Goal: Feedback & Contribution: Submit feedback/report problem

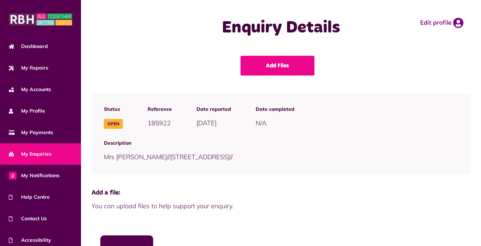
scroll to position [111, 0]
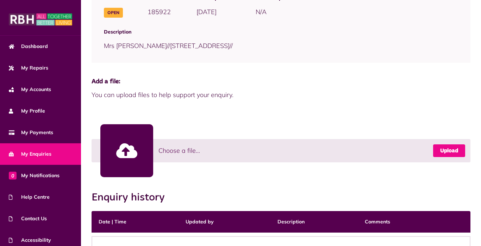
click at [442, 148] on link "Upload" at bounding box center [449, 150] width 32 height 13
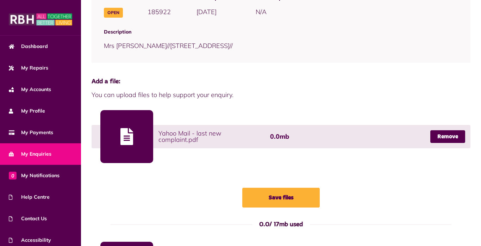
click at [118, 142] on div at bounding box center [126, 136] width 53 height 53
click at [141, 129] on div at bounding box center [126, 136] width 53 height 53
click at [117, 136] on div at bounding box center [126, 136] width 53 height 53
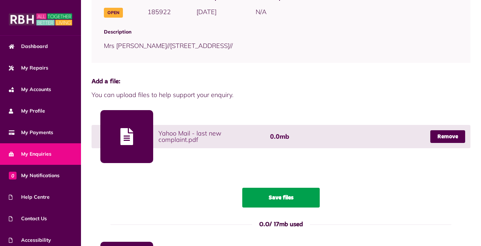
click at [275, 197] on button "Save files" at bounding box center [281, 197] width 78 height 20
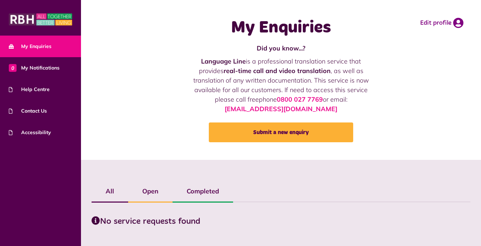
scroll to position [16, 0]
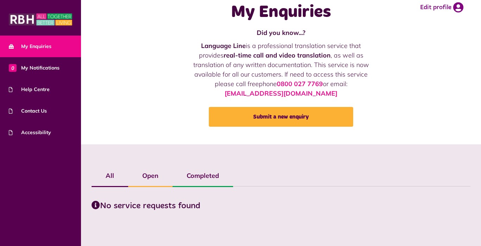
click at [215, 173] on label "Completed" at bounding box center [203, 175] width 61 height 20
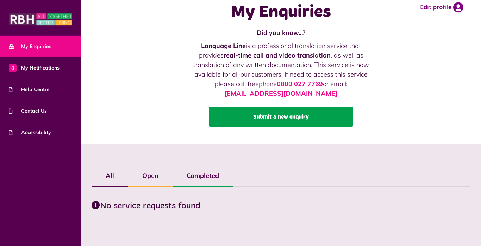
click at [263, 109] on link "Submit a new enquiry" at bounding box center [281, 117] width 144 height 20
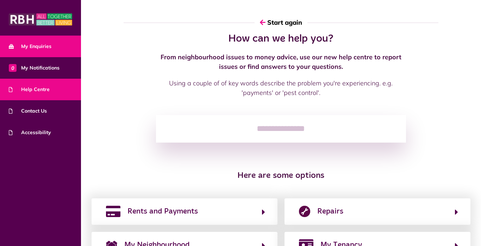
click at [47, 51] on link "My Enquiries" at bounding box center [40, 46] width 81 height 21
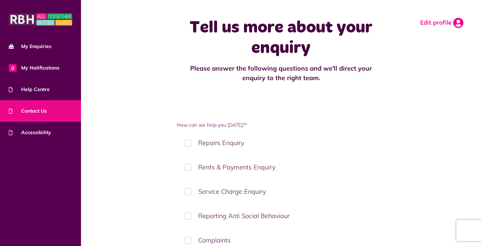
click at [429, 21] on link "Edit profile" at bounding box center [441, 23] width 43 height 11
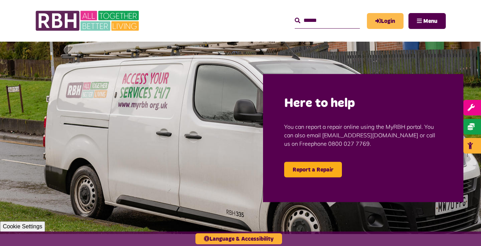
click at [388, 18] on link "Login" at bounding box center [385, 21] width 37 height 16
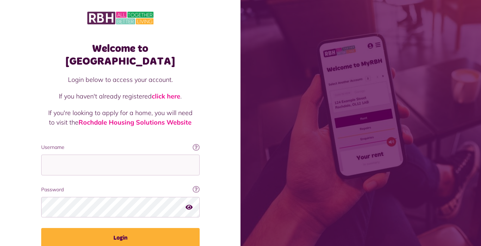
type input "**********"
click at [41, 228] on button "Login" at bounding box center [120, 238] width 159 height 20
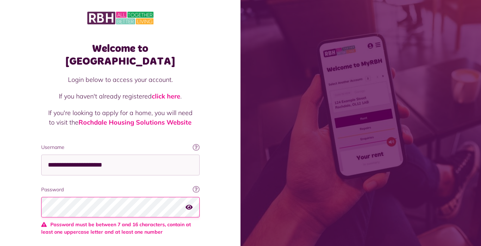
scroll to position [43, 0]
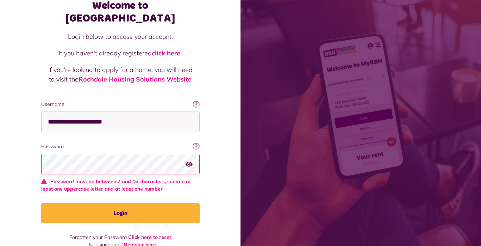
click at [188, 160] on icon "button" at bounding box center [189, 163] width 7 height 6
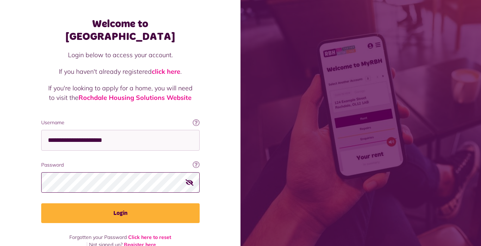
click at [41, 203] on button "Login" at bounding box center [120, 213] width 159 height 20
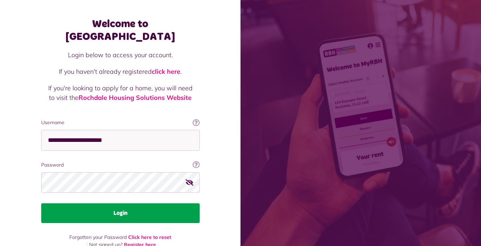
click at [116, 206] on button "Login" at bounding box center [120, 213] width 159 height 20
click at [112, 203] on button "Login" at bounding box center [120, 213] width 159 height 20
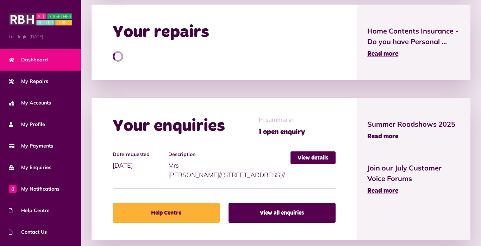
scroll to position [334, 0]
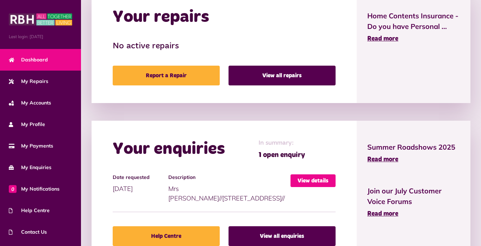
click at [299, 183] on link "View details" at bounding box center [313, 180] width 45 height 13
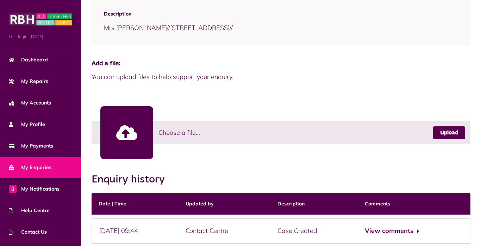
scroll to position [131, 0]
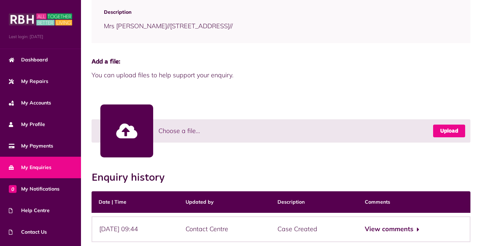
click at [440, 132] on link "Upload" at bounding box center [449, 130] width 32 height 13
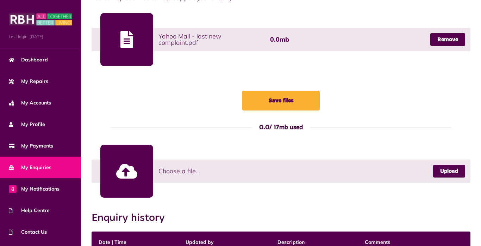
scroll to position [289, 0]
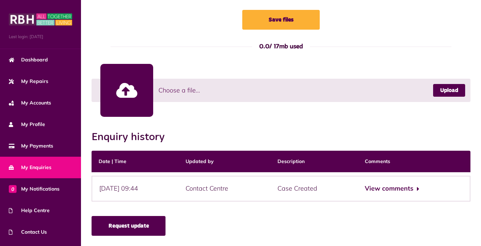
click at [159, 227] on link "Request update" at bounding box center [129, 226] width 74 height 20
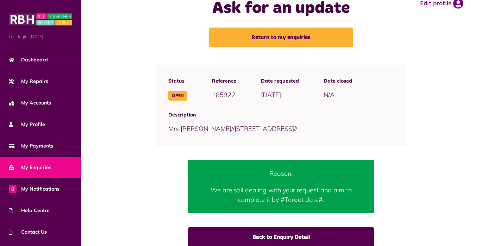
scroll to position [34, 0]
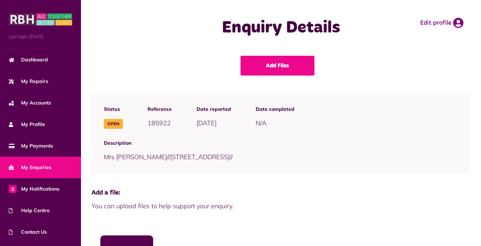
click at [12, 173] on link "My Enquiries" at bounding box center [40, 166] width 81 height 21
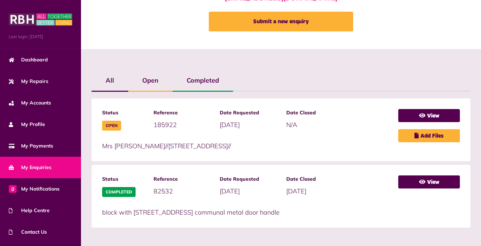
scroll to position [113, 0]
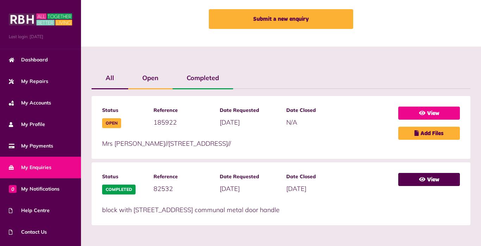
click at [407, 112] on link "View" at bounding box center [429, 112] width 62 height 13
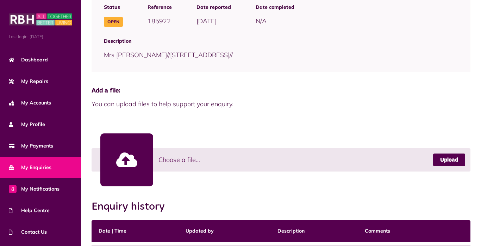
scroll to position [171, 0]
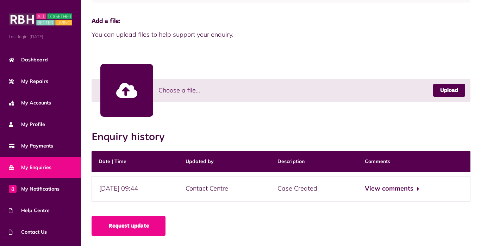
click at [423, 194] on div "View comments" at bounding box center [414, 188] width 113 height 26
click at [419, 192] on button "View comments" at bounding box center [392, 188] width 55 height 10
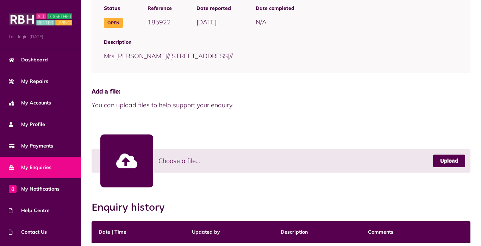
scroll to position [93, 0]
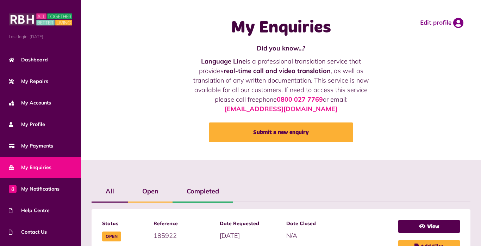
scroll to position [113, 0]
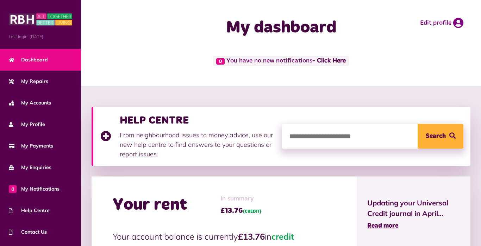
scroll to position [334, 0]
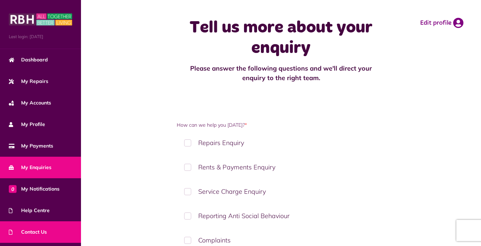
click at [29, 168] on span "My Enquiries" at bounding box center [30, 166] width 43 height 7
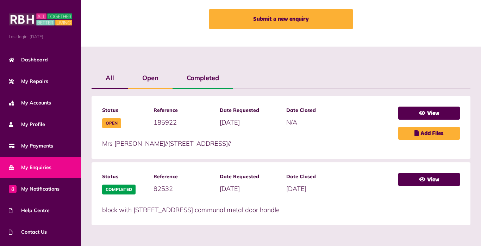
scroll to position [107, 0]
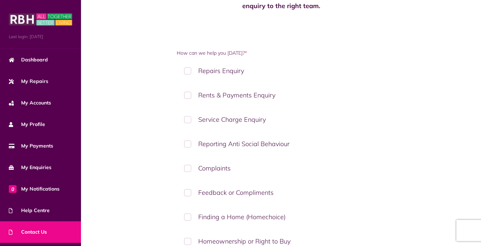
scroll to position [74, 0]
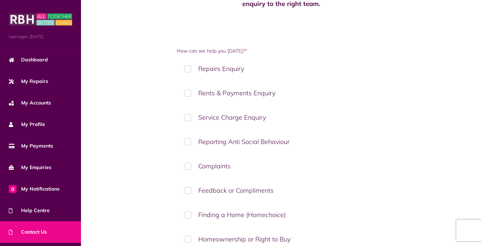
click at [239, 162] on label "Complaints" at bounding box center [281, 165] width 208 height 21
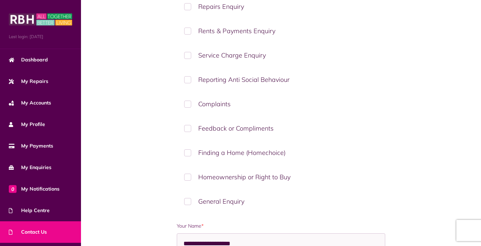
scroll to position [138, 0]
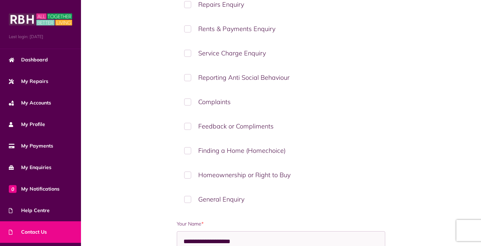
click at [342, 101] on label "Complaints" at bounding box center [281, 101] width 208 height 21
click at [319, 100] on label "Complaints" at bounding box center [281, 101] width 208 height 21
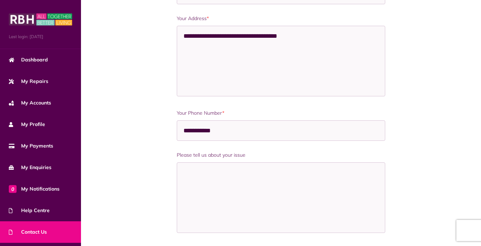
scroll to position [569, 0]
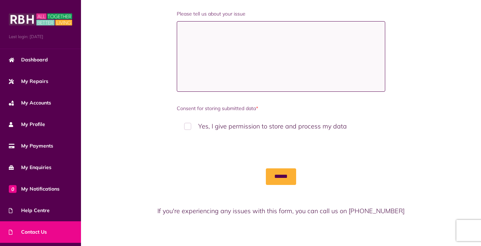
click at [259, 28] on textarea "Please tell us about your issue" at bounding box center [281, 56] width 208 height 70
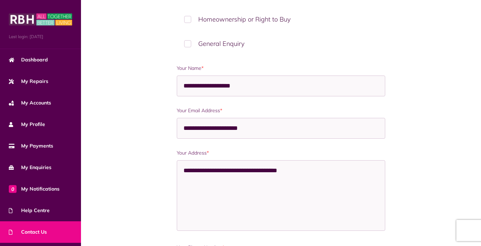
scroll to position [295, 0]
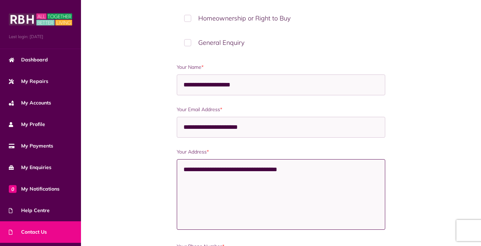
click at [314, 167] on textarea "**********" at bounding box center [281, 194] width 208 height 70
click at [187, 190] on textarea "**********" at bounding box center [281, 194] width 208 height 70
type textarea "**********"
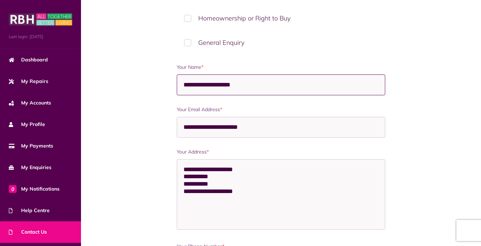
click at [193, 84] on input "**********" at bounding box center [281, 84] width 208 height 21
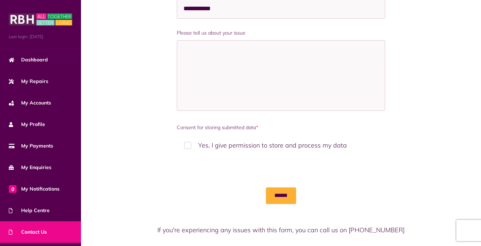
scroll to position [551, 0]
type input "**********"
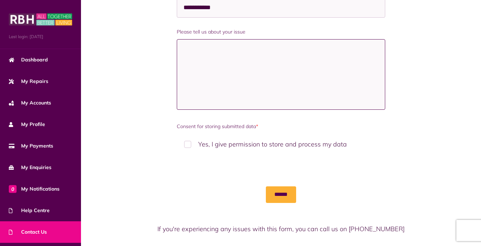
click at [345, 67] on textarea "Please tell us about your issue" at bounding box center [281, 74] width 208 height 70
paste textarea "**********"
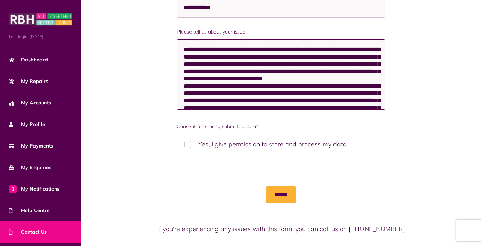
scroll to position [627, 0]
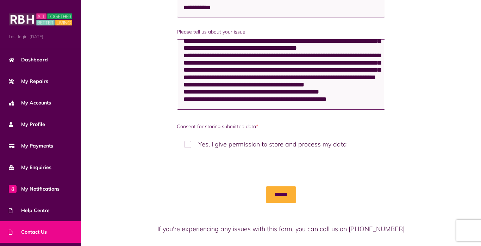
type textarea "**********"
click at [187, 144] on label "Yes, I give permission to store and process my data" at bounding box center [281, 144] width 208 height 21
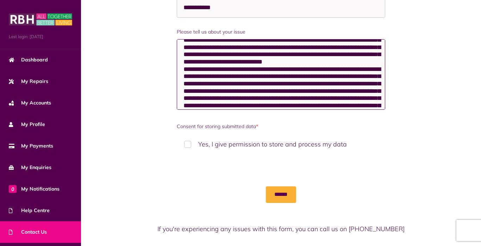
scroll to position [0, 0]
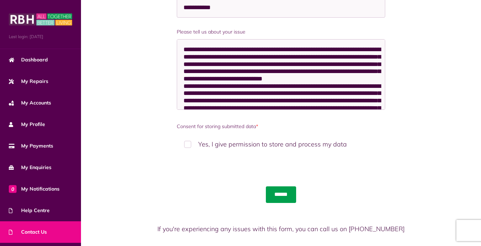
click at [284, 194] on input "******" at bounding box center [281, 194] width 30 height 16
click at [280, 194] on input "******" at bounding box center [281, 194] width 30 height 16
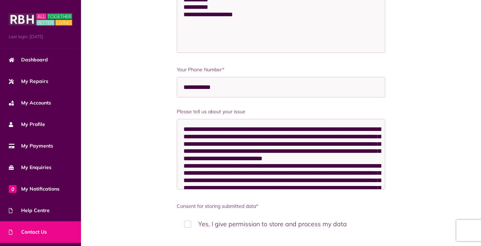
scroll to position [569, 0]
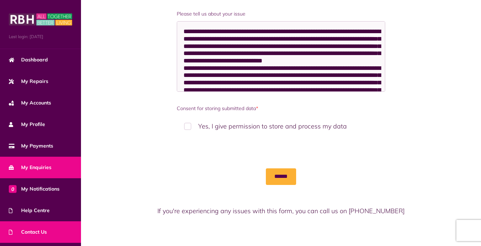
click at [46, 157] on link "My Enquiries" at bounding box center [40, 166] width 81 height 21
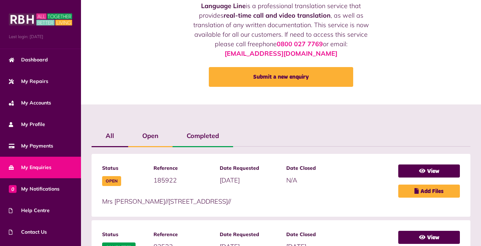
scroll to position [99, 0]
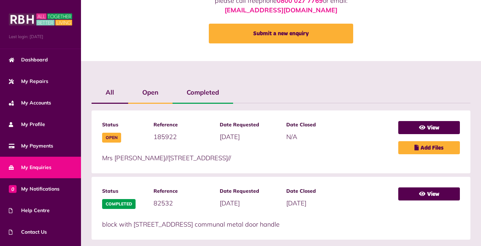
click at [144, 97] on label "Open" at bounding box center [150, 92] width 44 height 20
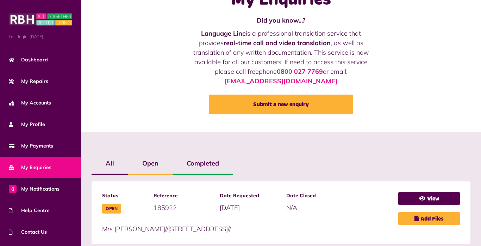
scroll to position [27, 0]
